Goal: Information Seeking & Learning: Learn about a topic

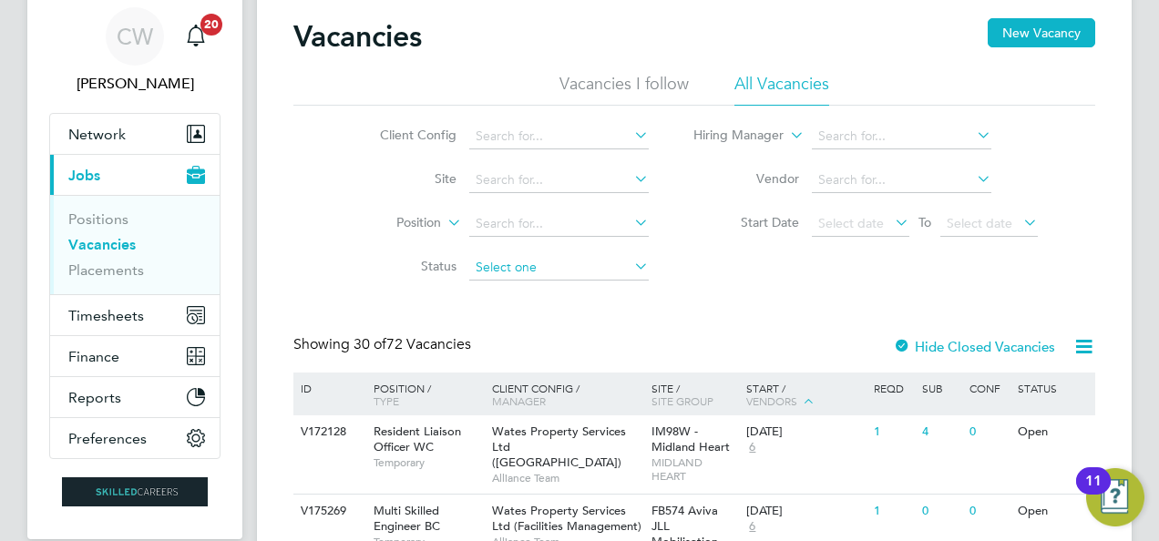
scroll to position [91, 0]
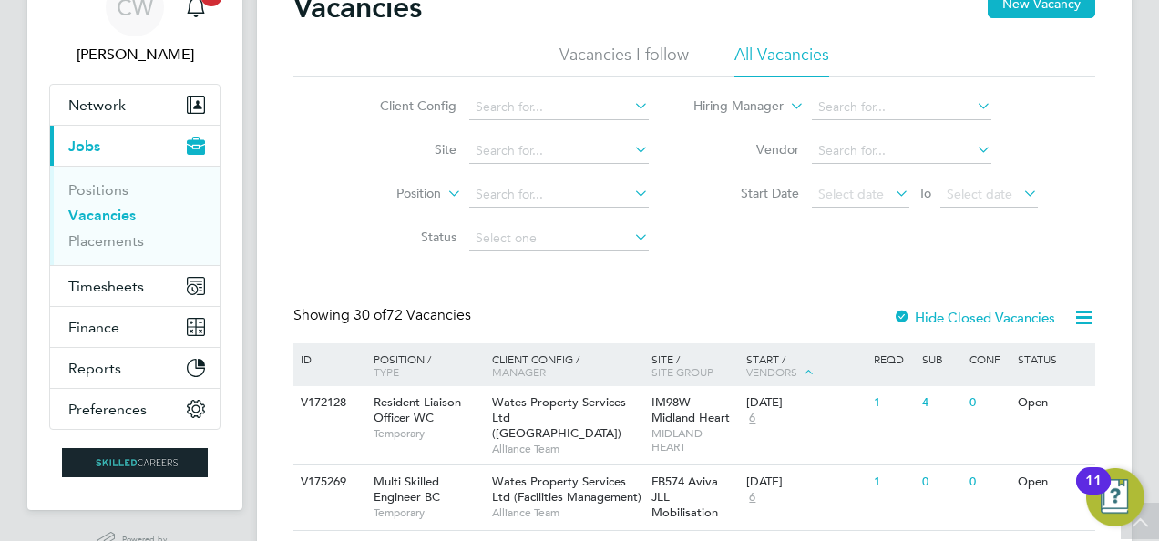
click at [623, 58] on li "Vacancies I follow" at bounding box center [624, 60] width 129 height 33
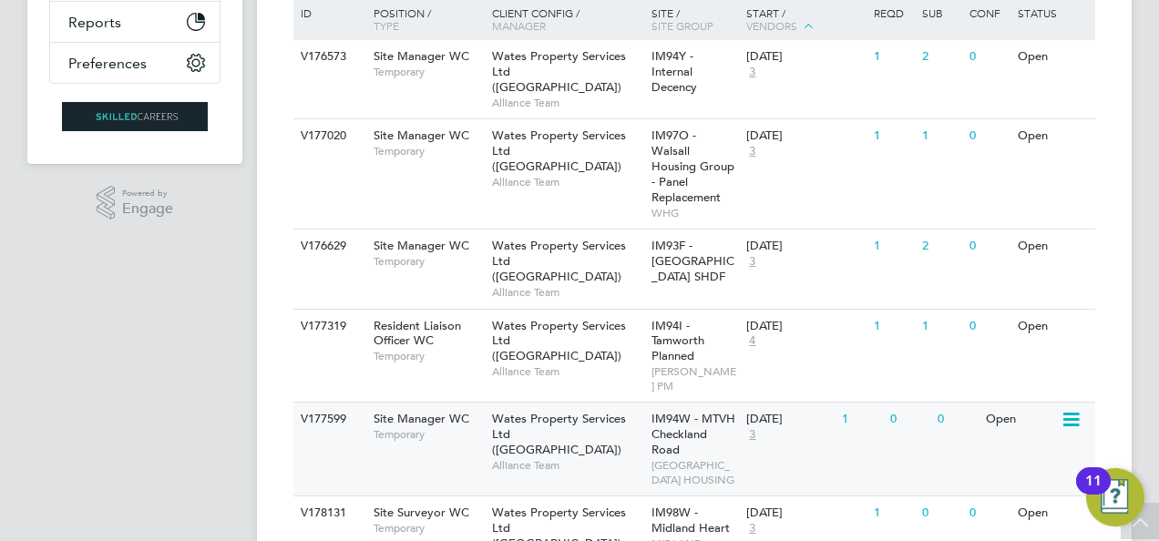
scroll to position [504, 0]
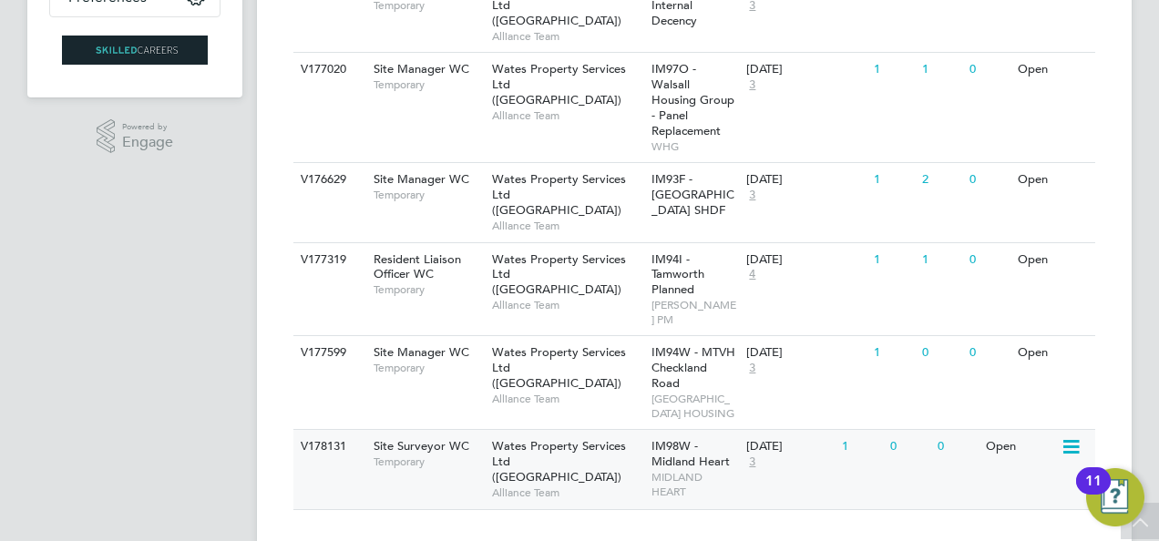
click at [419, 446] on div "V178131 Site Surveyor WC Temporary Wates Property Services Ltd (Central & North…" at bounding box center [695, 468] width 802 height 79
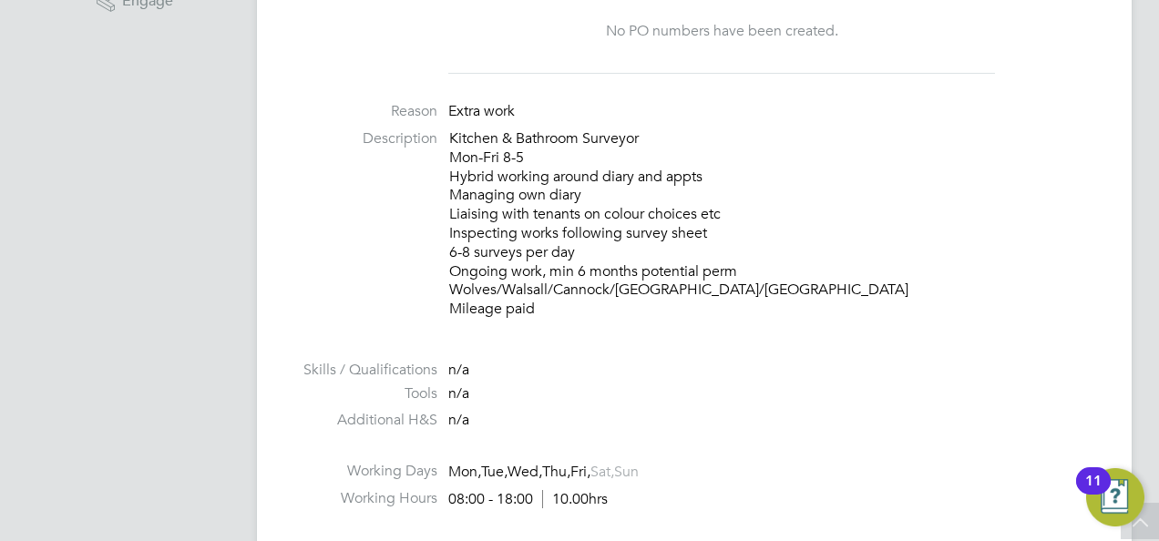
scroll to position [638, 0]
